Goal: Information Seeking & Learning: Learn about a topic

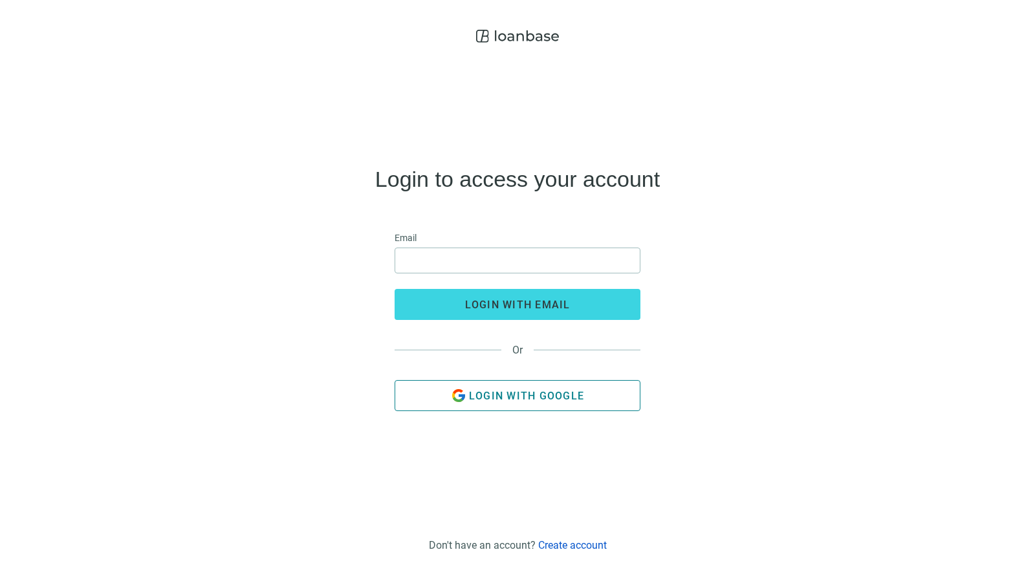
click at [547, 407] on button "Login with Google" at bounding box center [518, 395] width 246 height 31
